Goal: Check status: Check status

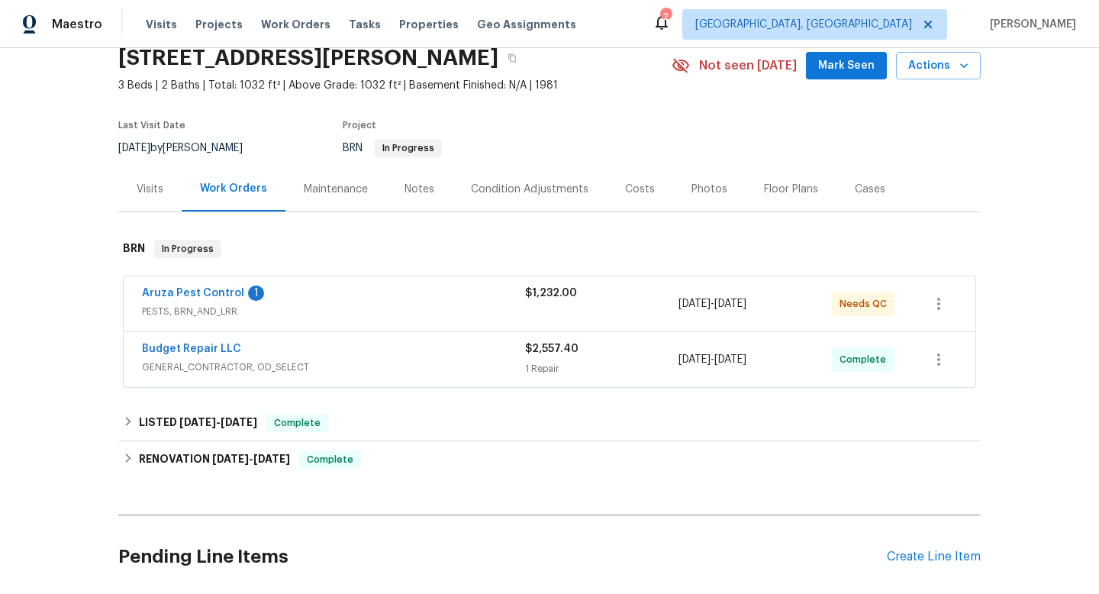
scroll to position [93, 0]
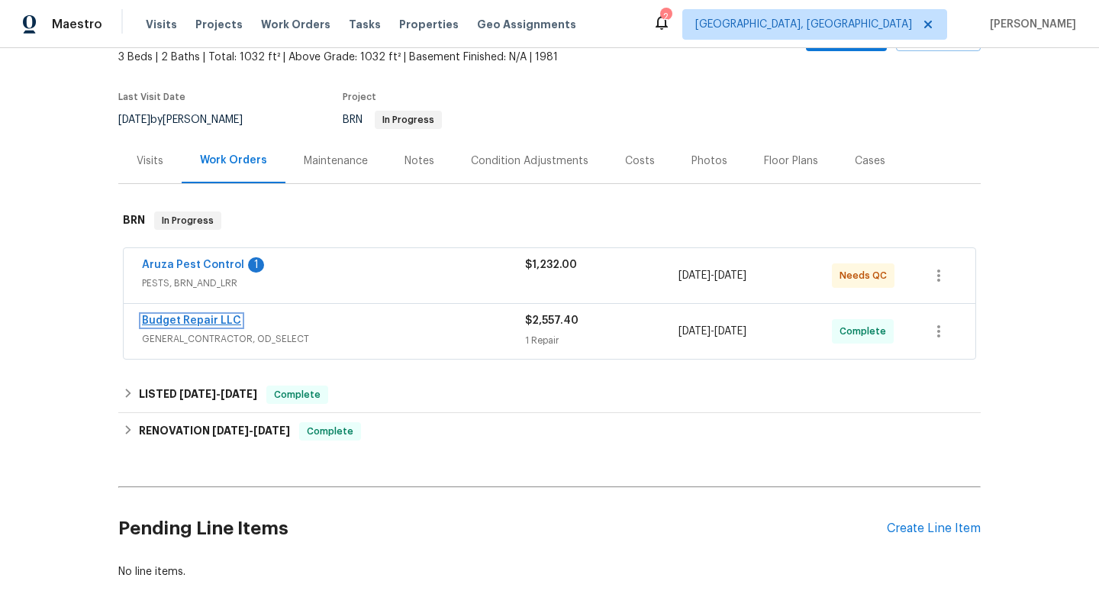
click at [172, 319] on link "Budget Repair LLC" at bounding box center [191, 320] width 99 height 11
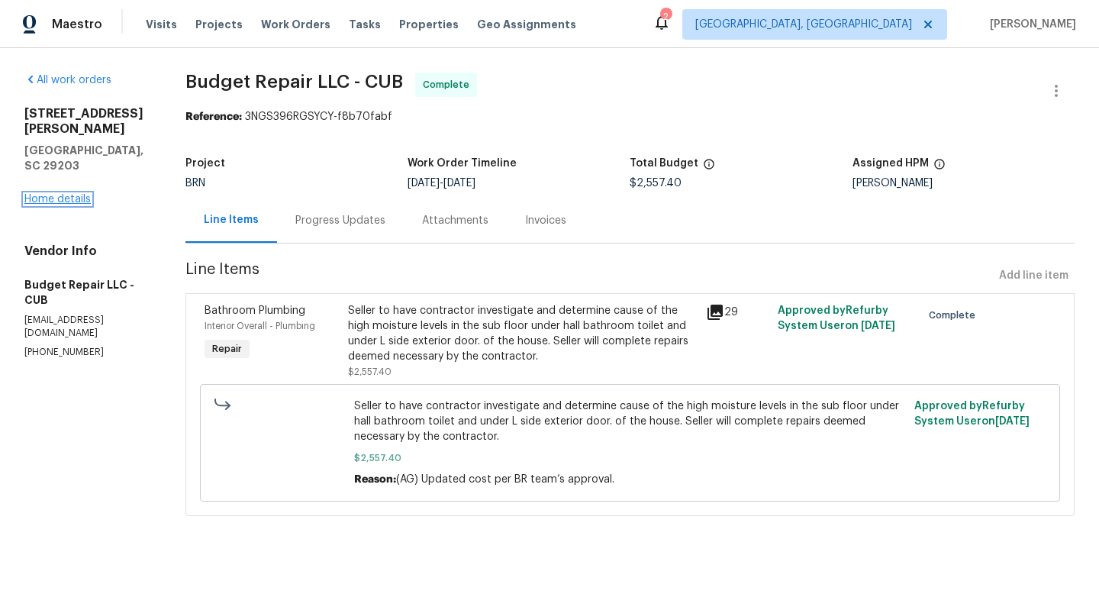
click at [71, 194] on link "Home details" at bounding box center [57, 199] width 66 height 11
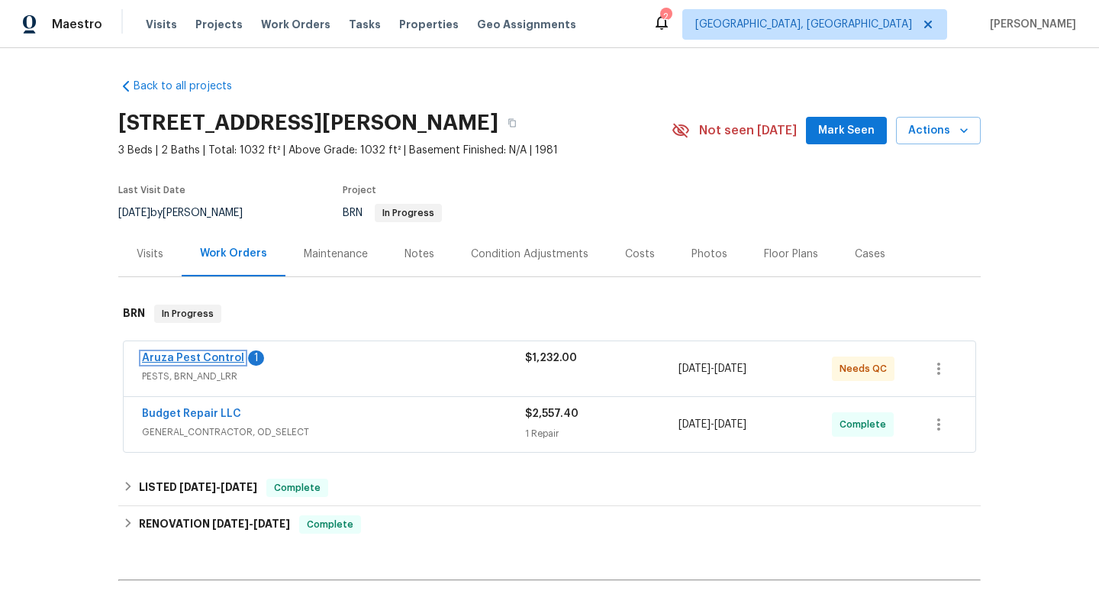
click at [182, 358] on link "Aruza Pest Control" at bounding box center [193, 358] width 102 height 11
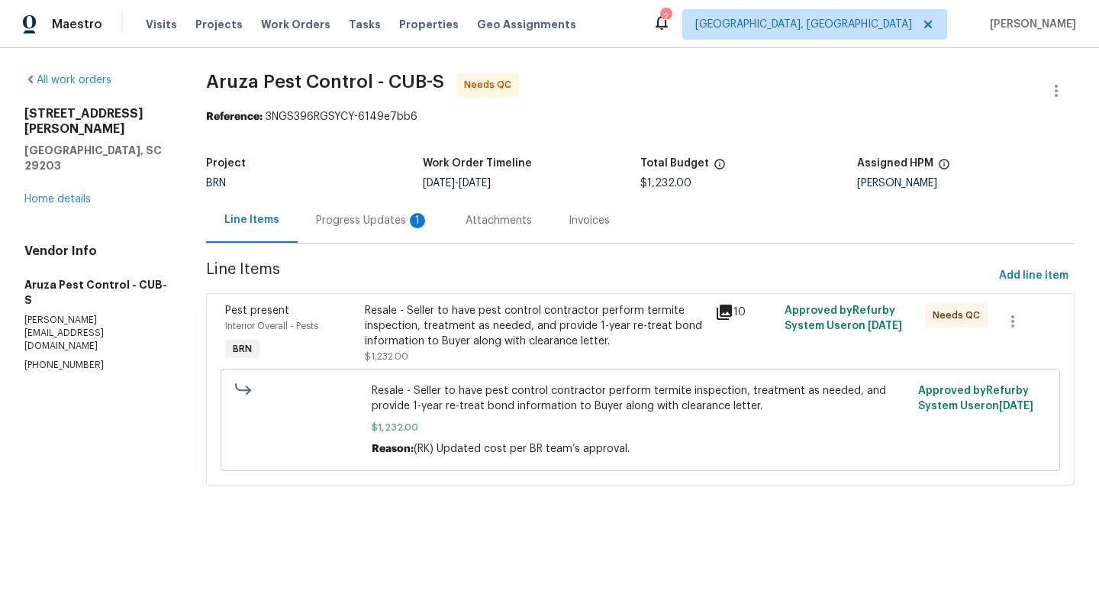
click at [379, 214] on div "Progress Updates 1" at bounding box center [372, 220] width 113 height 15
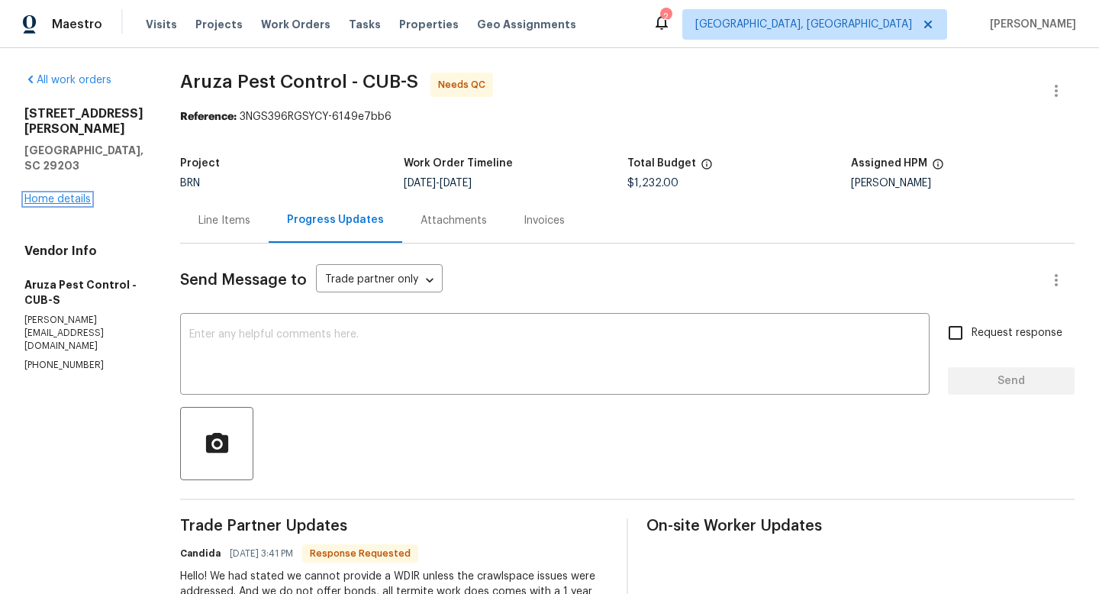
click at [48, 194] on link "Home details" at bounding box center [57, 199] width 66 height 11
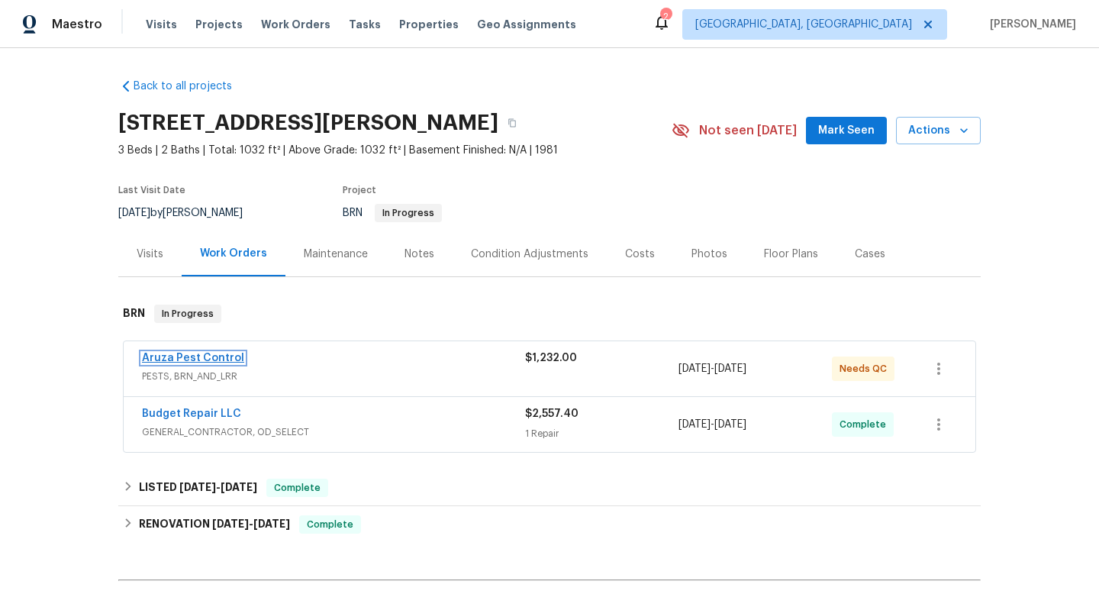
click at [160, 359] on link "Aruza Pest Control" at bounding box center [193, 358] width 102 height 11
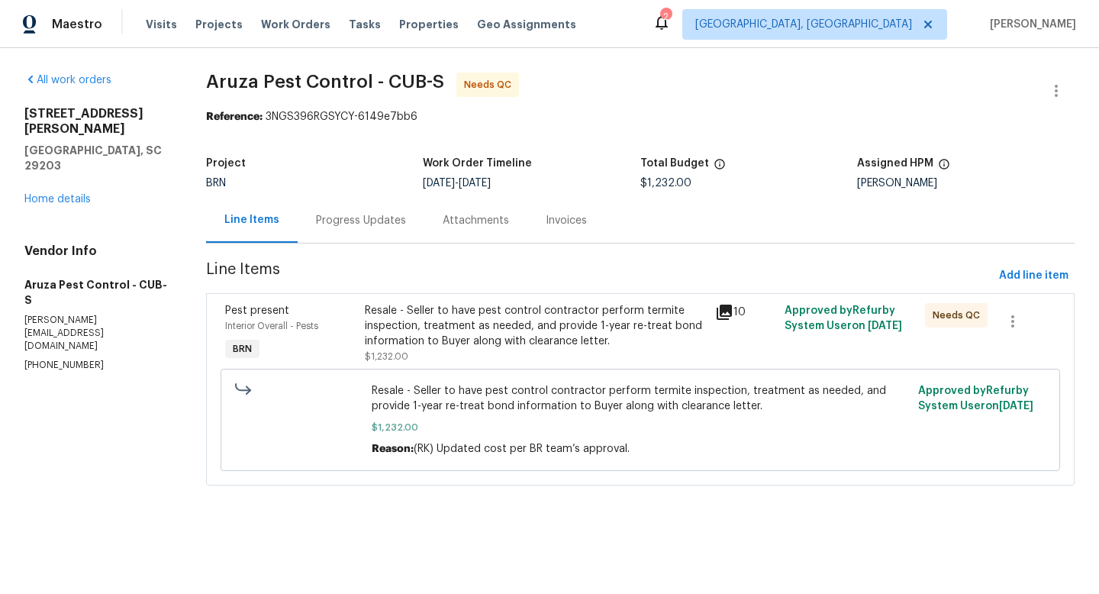
click at [377, 233] on div "Progress Updates" at bounding box center [361, 220] width 127 height 45
